Goal: Task Accomplishment & Management: Complete application form

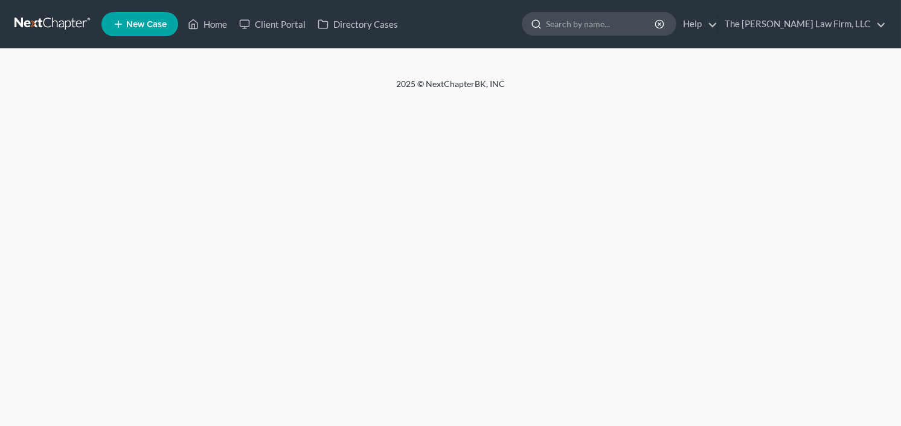
click at [625, 30] on input "search" at bounding box center [601, 24] width 111 height 22
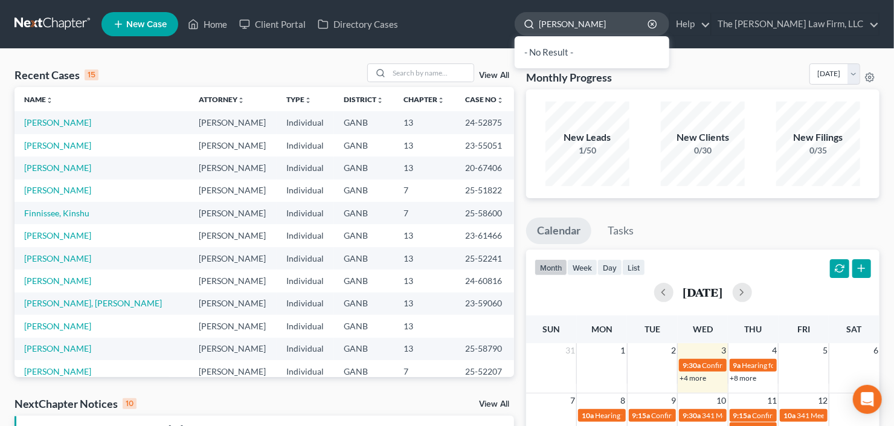
type input "[PERSON_NAME]"
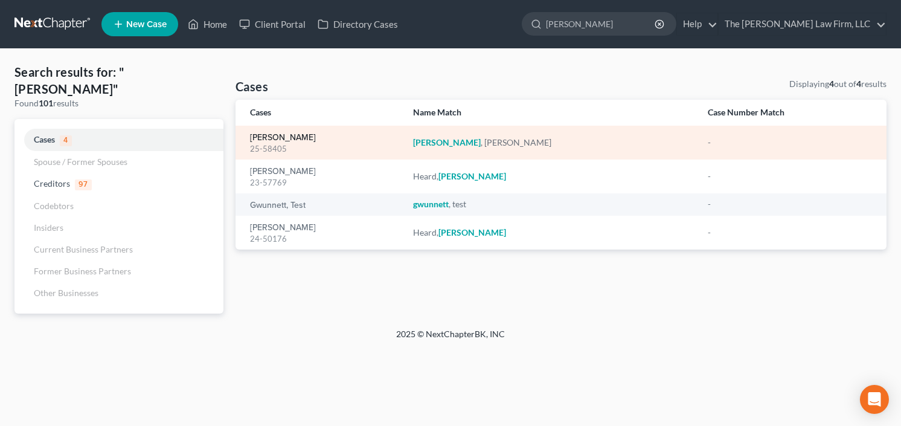
click at [269, 138] on link "[PERSON_NAME]" at bounding box center [283, 137] width 66 height 8
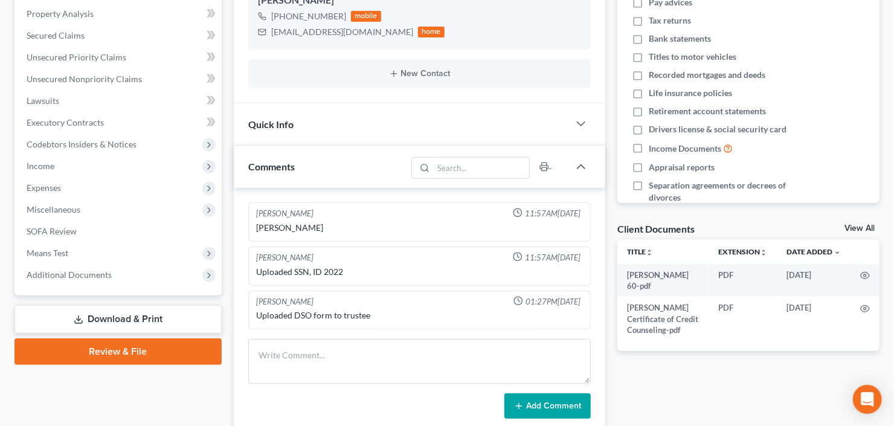
scroll to position [48, 0]
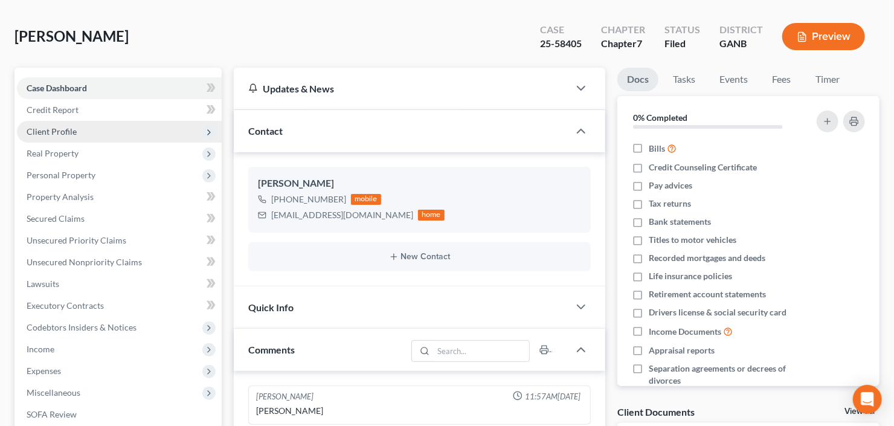
click at [26, 121] on span "Client Profile" at bounding box center [119, 132] width 205 height 22
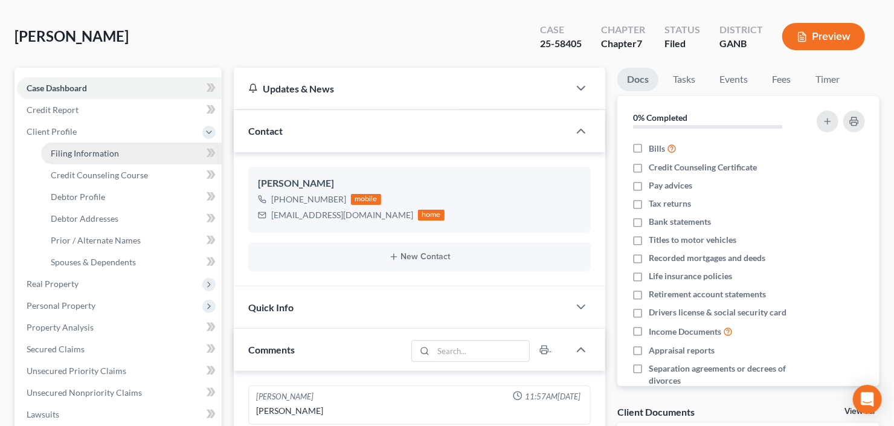
click at [62, 162] on link "Filing Information" at bounding box center [131, 154] width 181 height 22
select select "1"
select select "0"
select select "10"
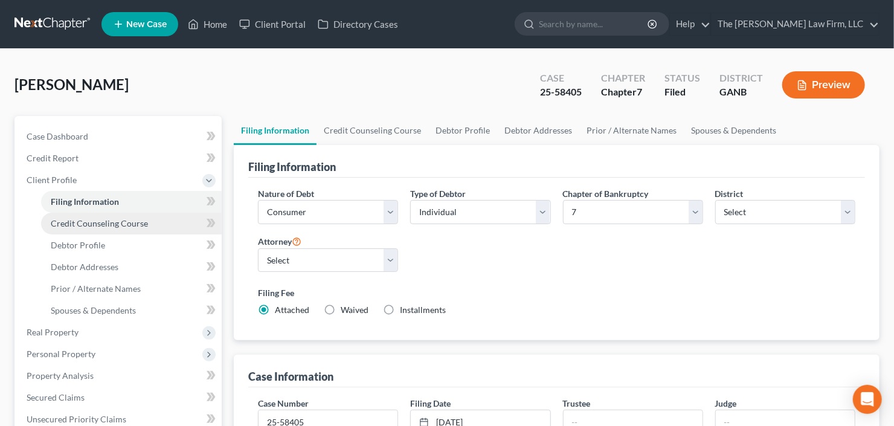
click at [77, 224] on span "Credit Counseling Course" at bounding box center [99, 223] width 97 height 10
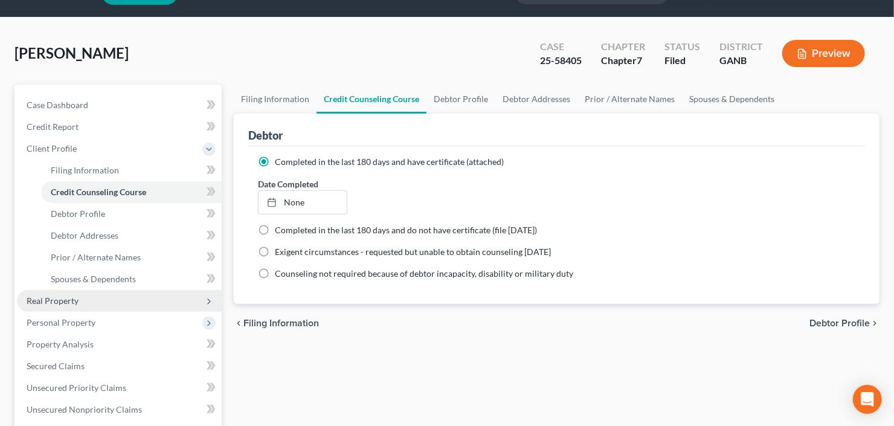
scroll to position [48, 0]
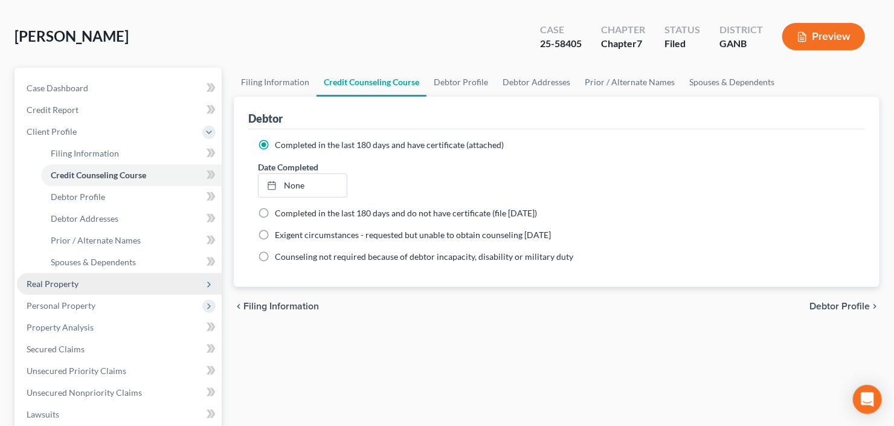
click at [80, 279] on span "Real Property" at bounding box center [119, 284] width 205 height 22
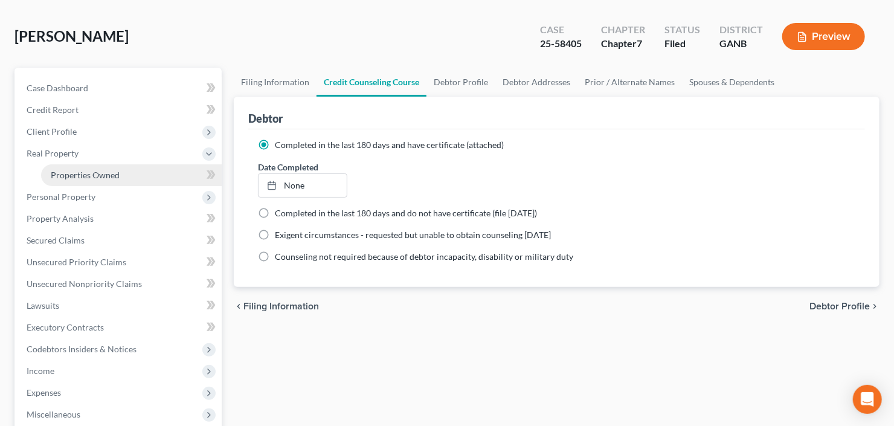
click at [104, 175] on span "Properties Owned" at bounding box center [85, 175] width 69 height 10
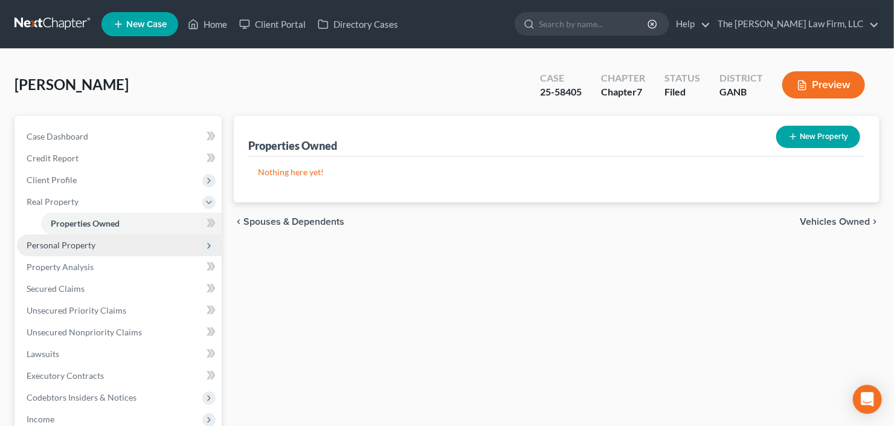
click at [69, 243] on span "Personal Property" at bounding box center [61, 245] width 69 height 10
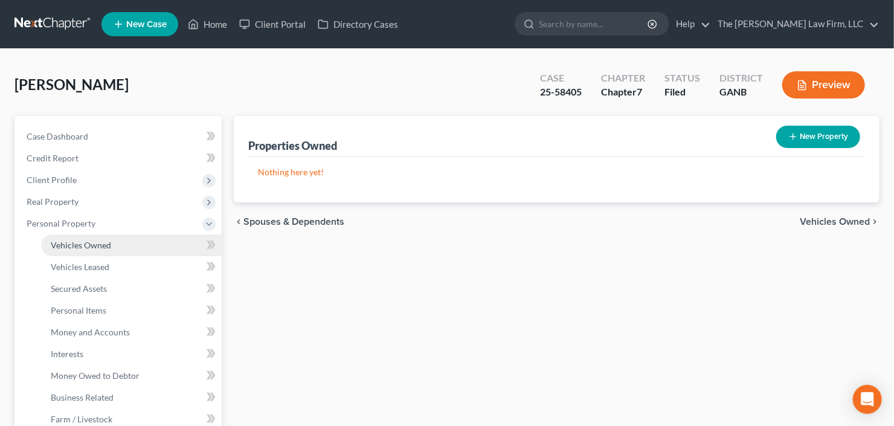
click at [78, 245] on span "Vehicles Owned" at bounding box center [81, 245] width 60 height 10
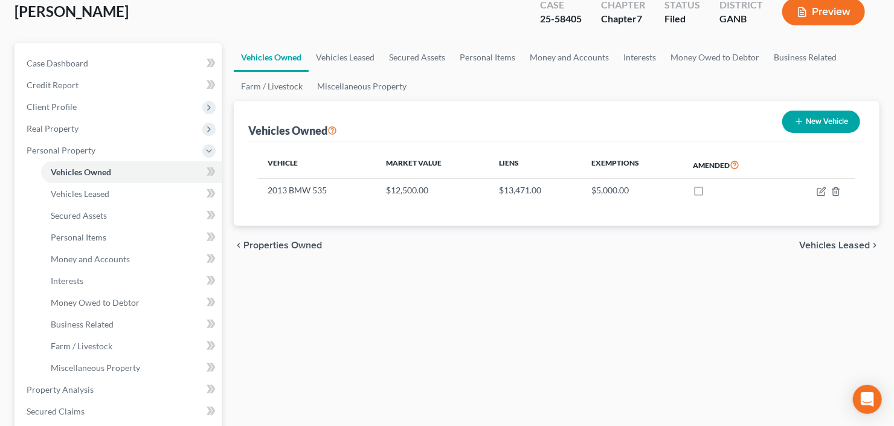
scroll to position [97, 0]
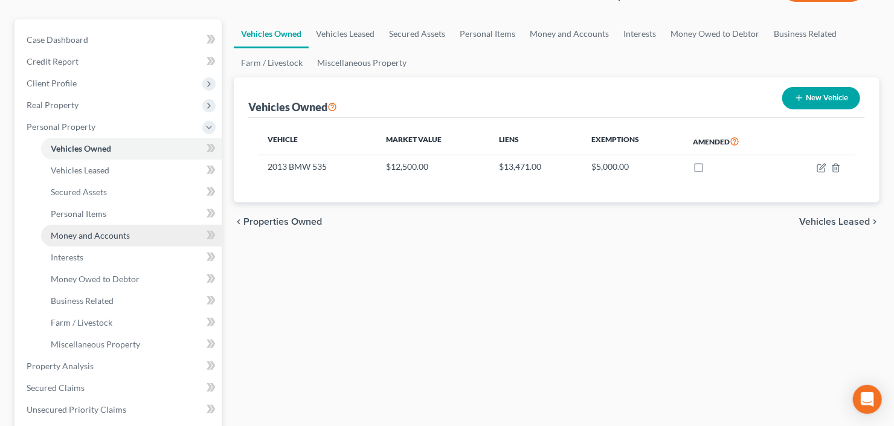
click at [88, 236] on span "Money and Accounts" at bounding box center [90, 235] width 79 height 10
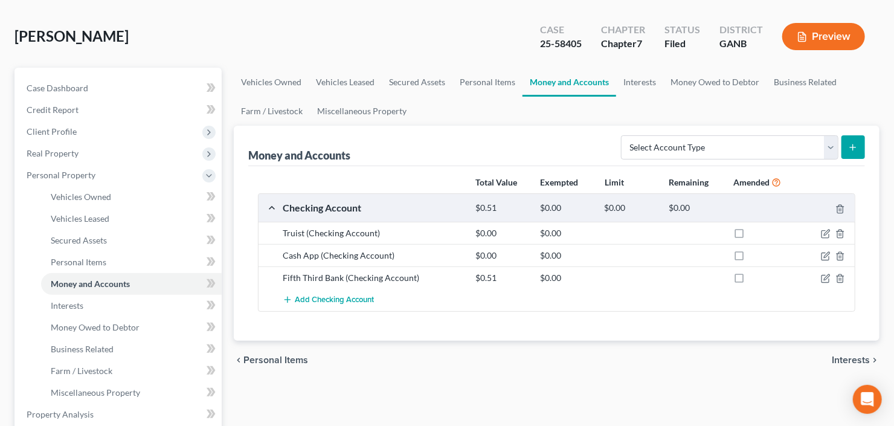
scroll to position [97, 0]
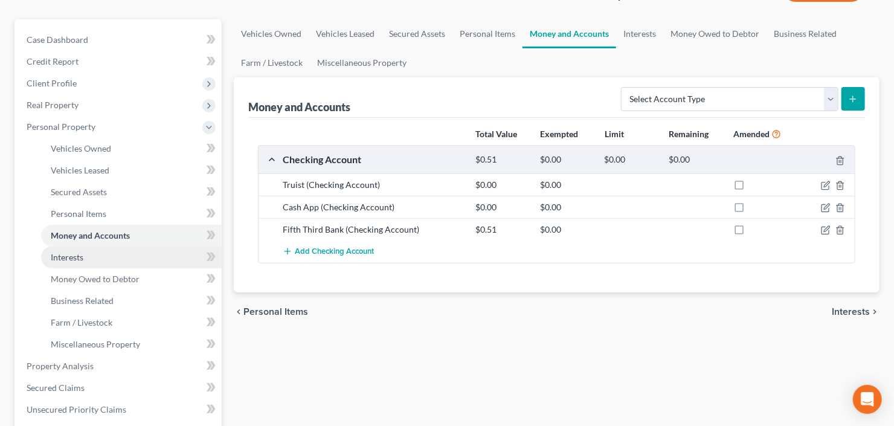
click at [87, 256] on link "Interests" at bounding box center [131, 257] width 181 height 22
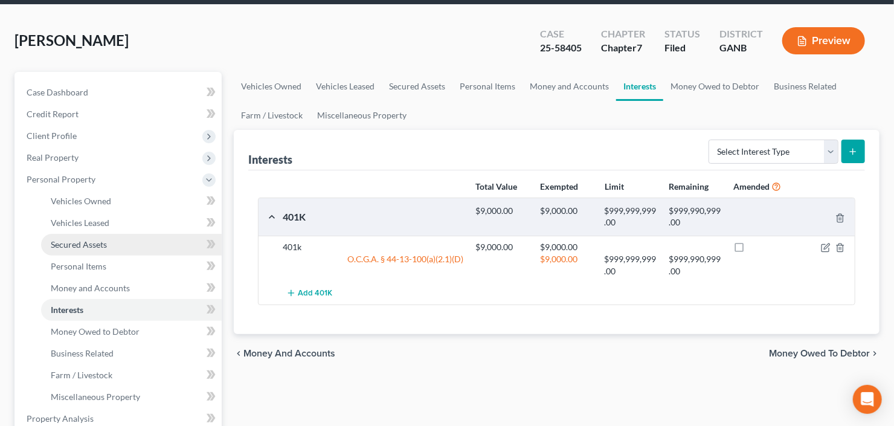
scroll to position [97, 0]
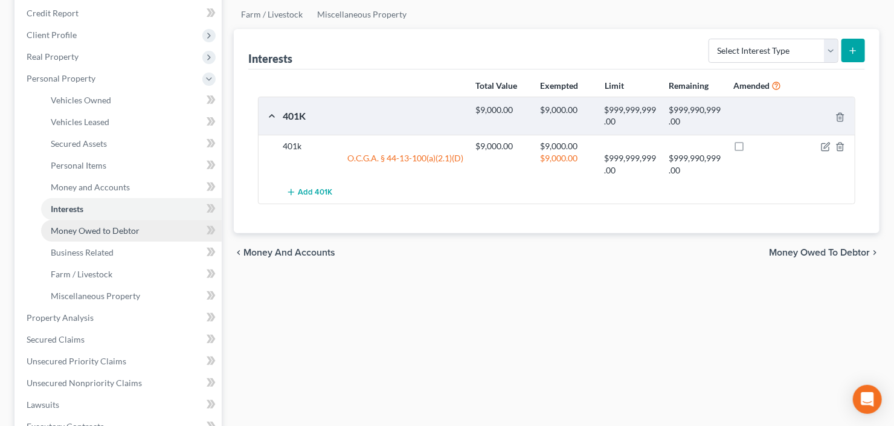
click at [98, 231] on span "Money Owed to Debtor" at bounding box center [95, 230] width 89 height 10
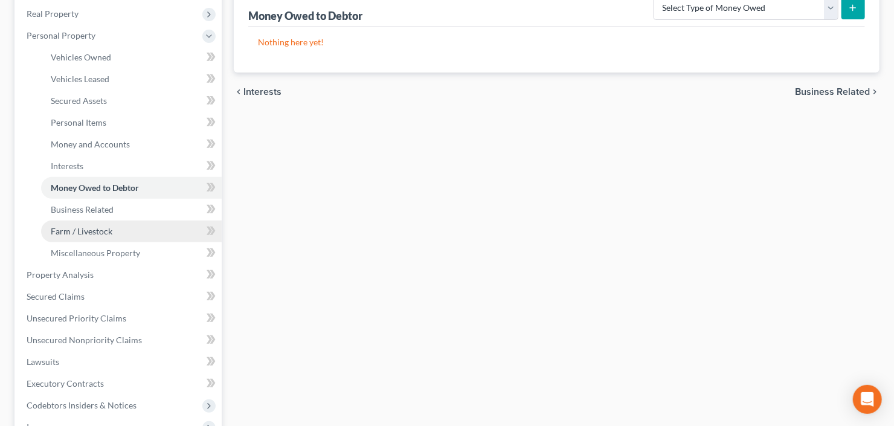
scroll to position [242, 0]
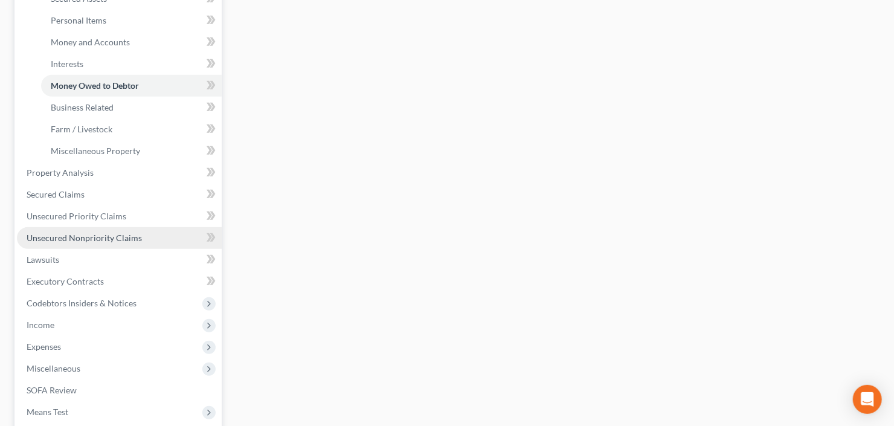
drag, startPoint x: 100, startPoint y: 242, endPoint x: 143, endPoint y: 242, distance: 42.9
click at [100, 242] on link "Unsecured Nonpriority Claims" at bounding box center [119, 238] width 205 height 22
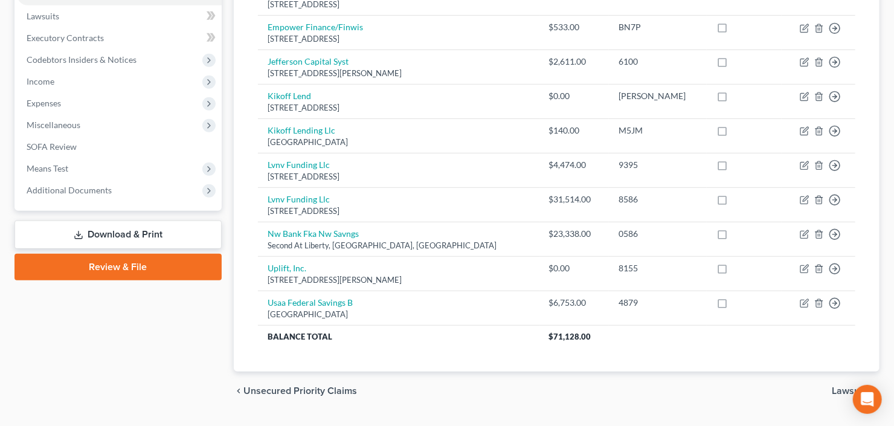
scroll to position [343, 0]
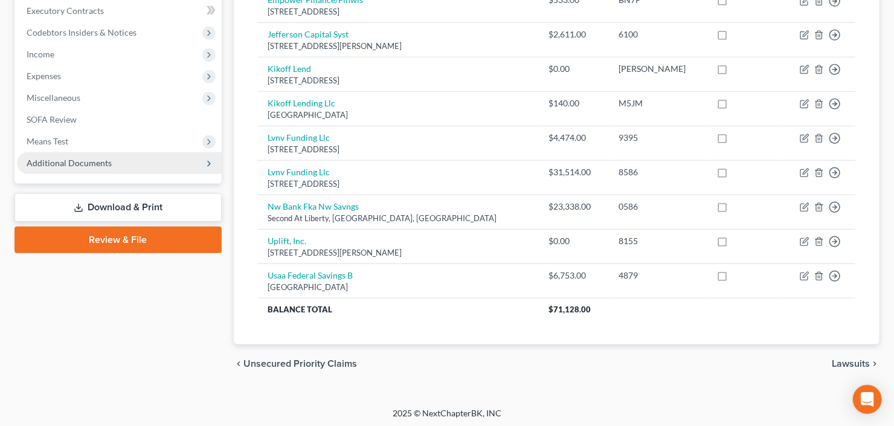
click at [94, 165] on span "Additional Documents" at bounding box center [69, 163] width 85 height 10
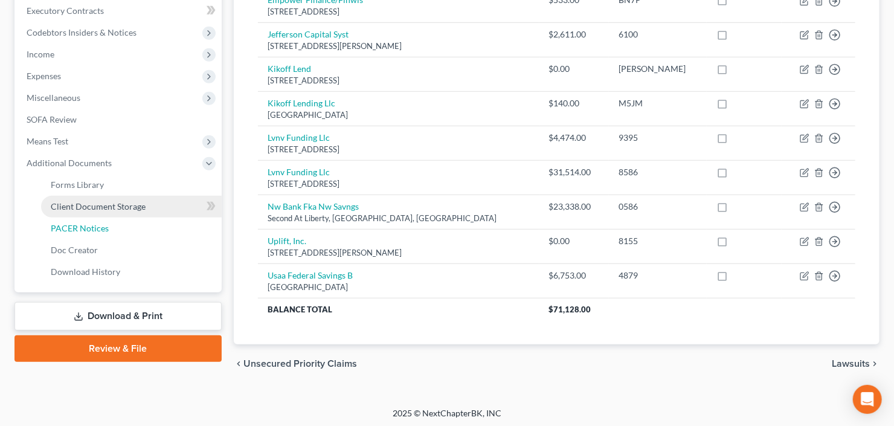
click at [99, 225] on span "PACER Notices" at bounding box center [80, 228] width 58 height 10
